Goal: Obtain resource: Obtain resource

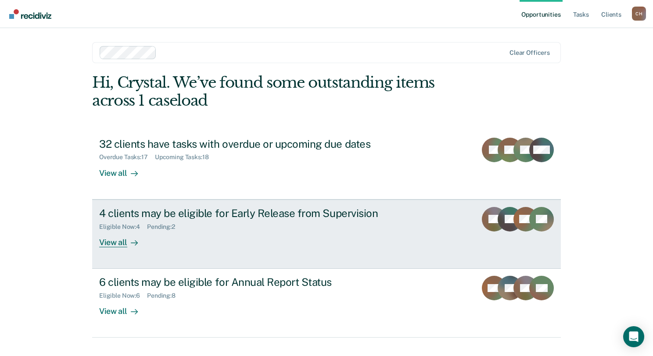
click at [216, 213] on div "4 clients may be eligible for Early Release from Supervision" at bounding box center [253, 213] width 308 height 13
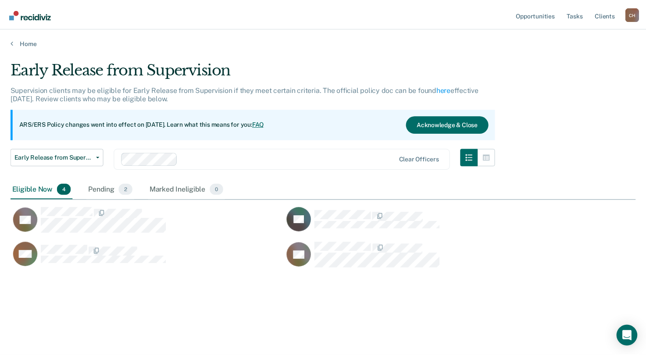
scroll to position [223, 625]
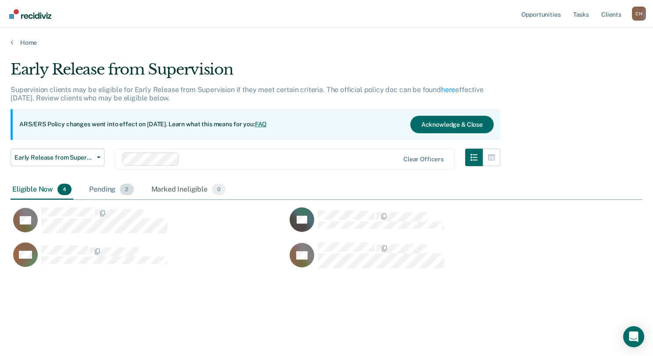
click at [94, 189] on div "Pending 2" at bounding box center [111, 189] width 48 height 19
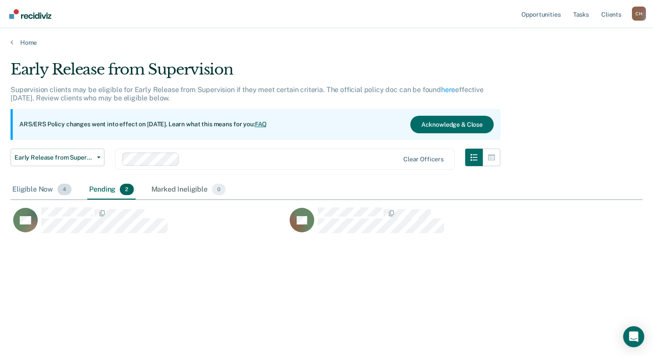
click at [27, 188] on div "Eligible Now 4" at bounding box center [42, 189] width 63 height 19
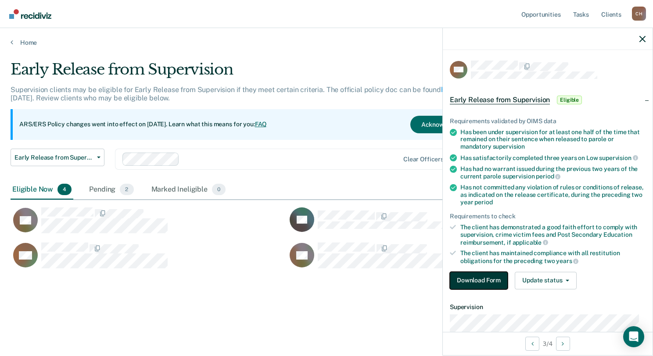
click at [489, 274] on button "Download Form" at bounding box center [479, 281] width 58 height 18
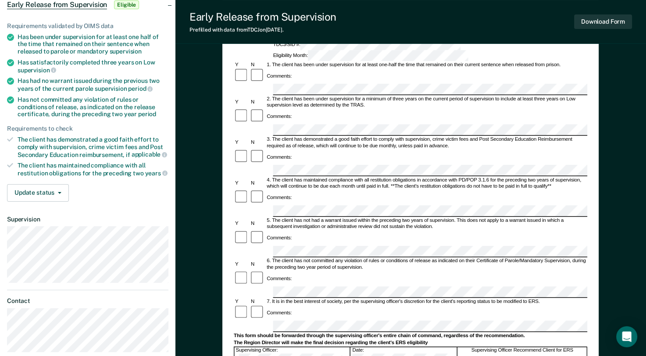
scroll to position [132, 0]
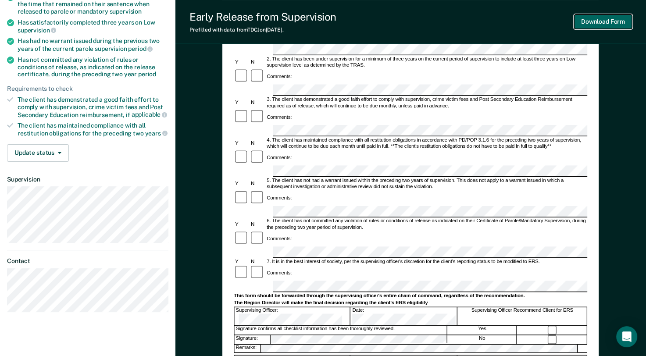
click at [600, 19] on button "Download Form" at bounding box center [603, 21] width 58 height 14
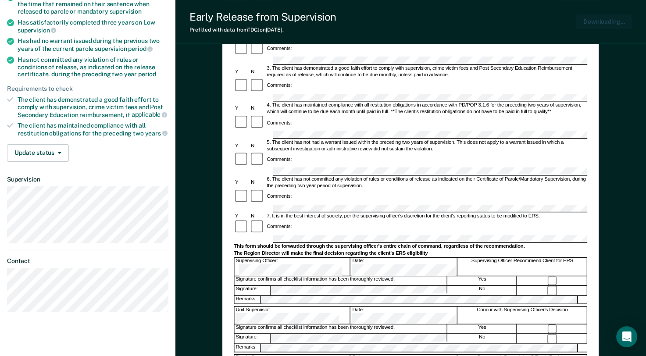
scroll to position [0, 0]
